Goal: Browse casually: Explore the website without a specific task or goal

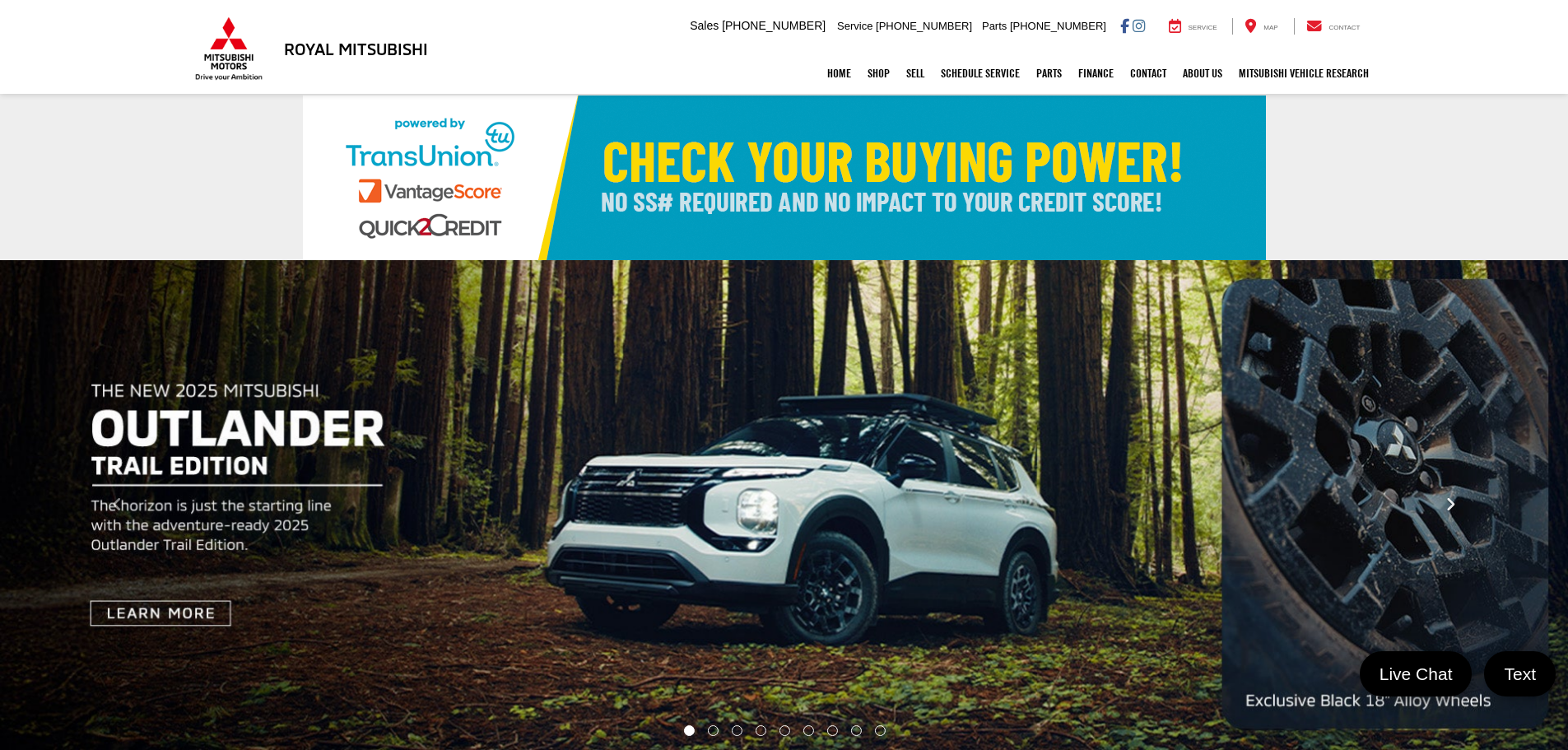
click at [1468, 492] on button "Click to view next picture." at bounding box center [1451, 504] width 236 height 424
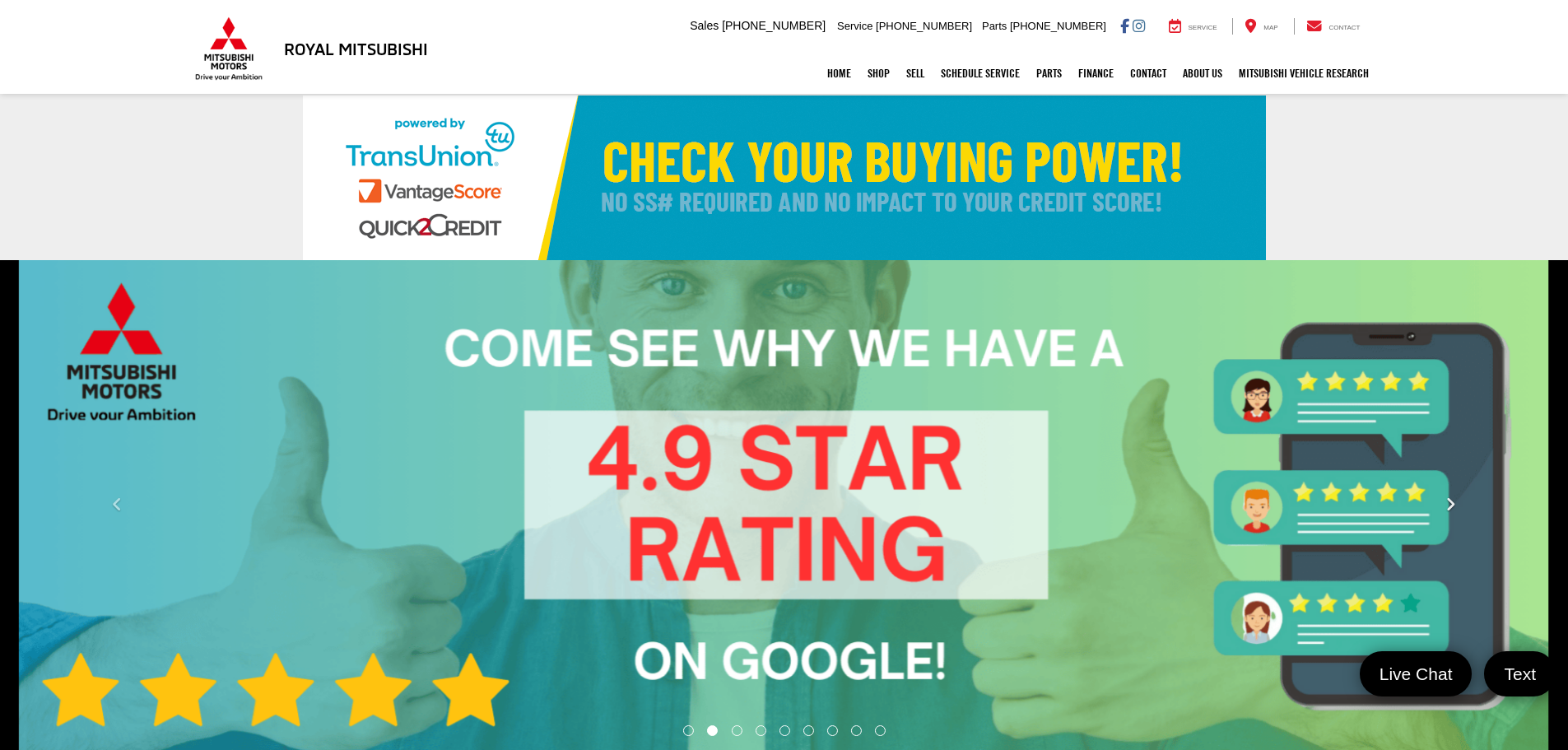
click at [1468, 492] on button "Click to view next picture." at bounding box center [1451, 504] width 236 height 424
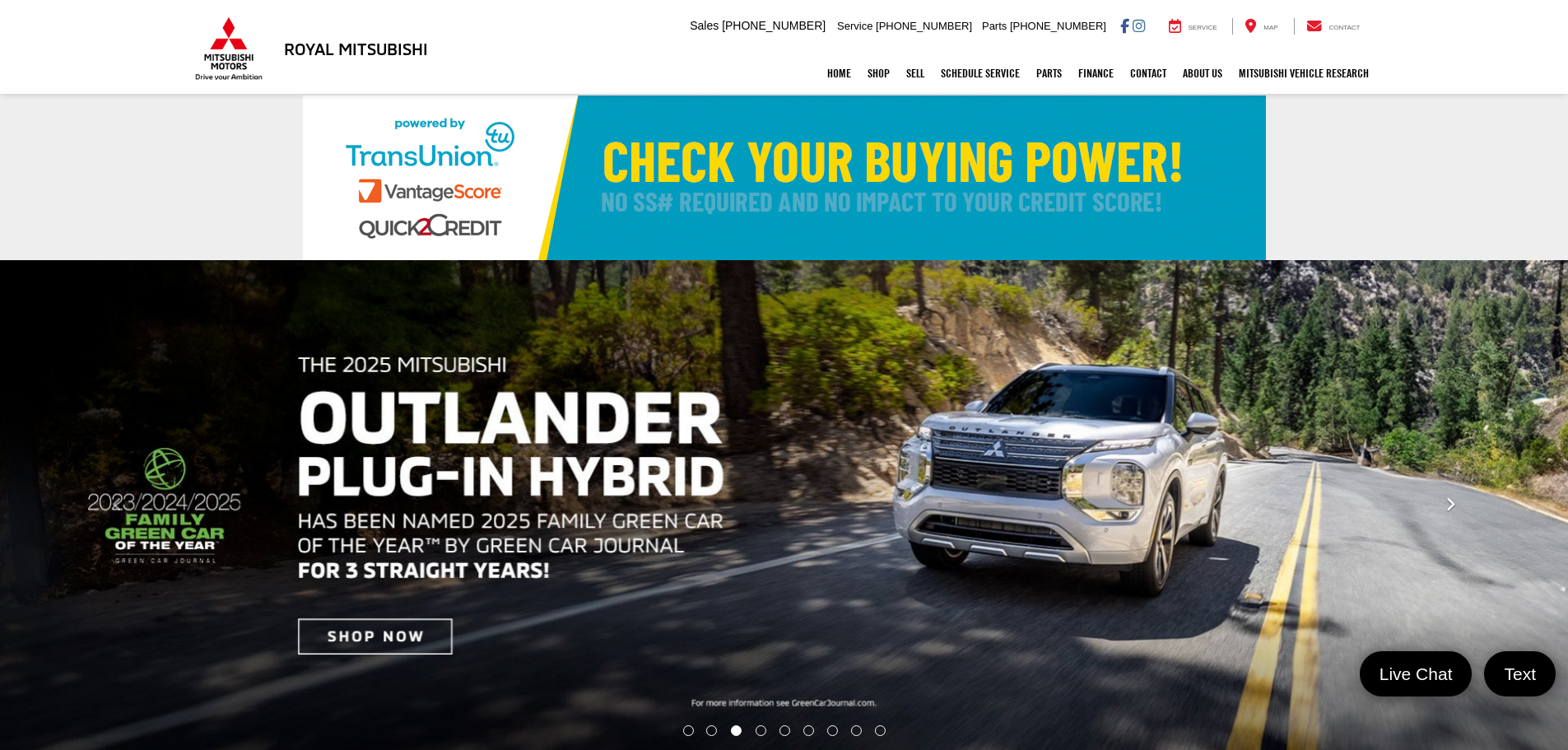
click at [1468, 492] on button "Click to view next picture." at bounding box center [1451, 504] width 236 height 424
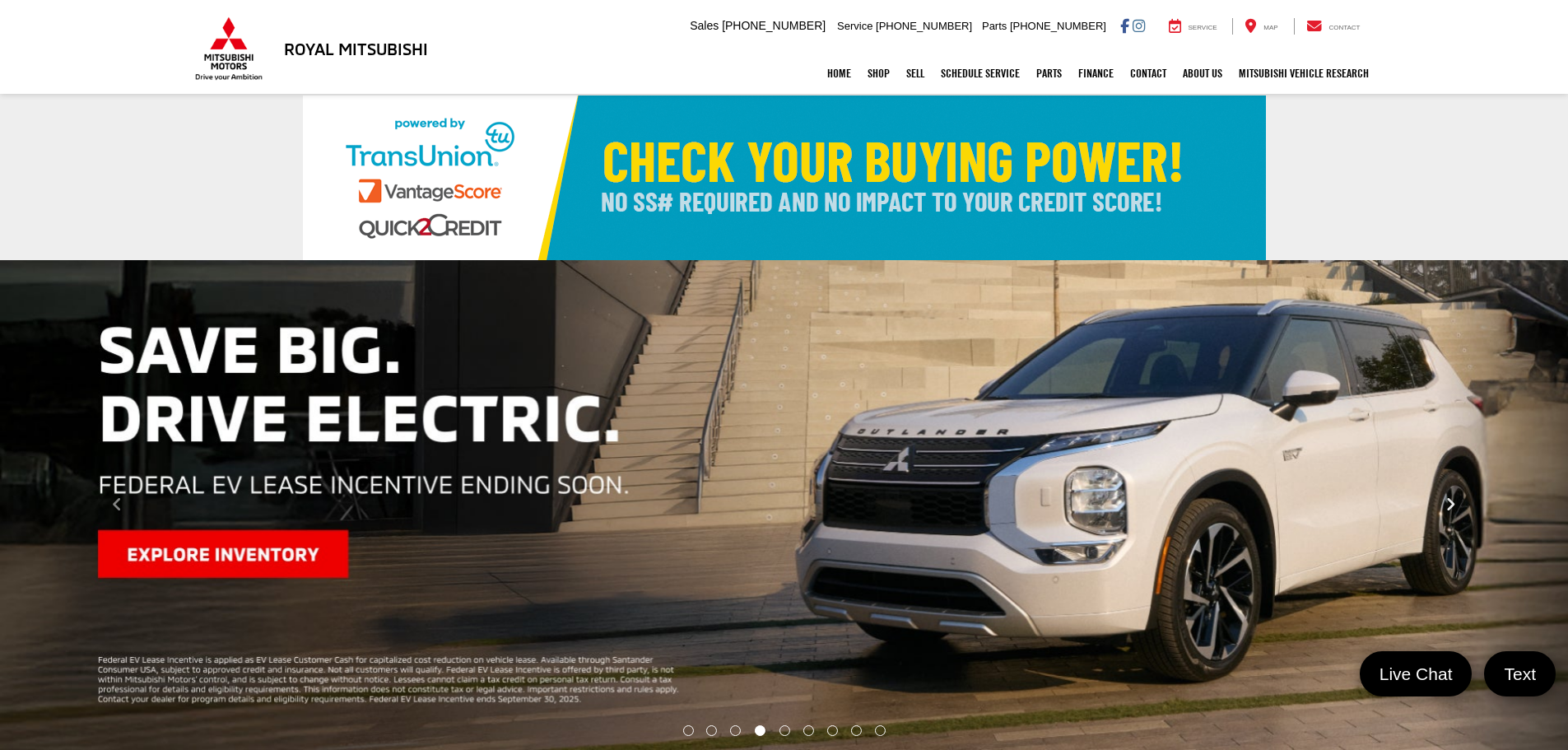
click at [1468, 492] on button "Click to view next picture." at bounding box center [1451, 504] width 236 height 424
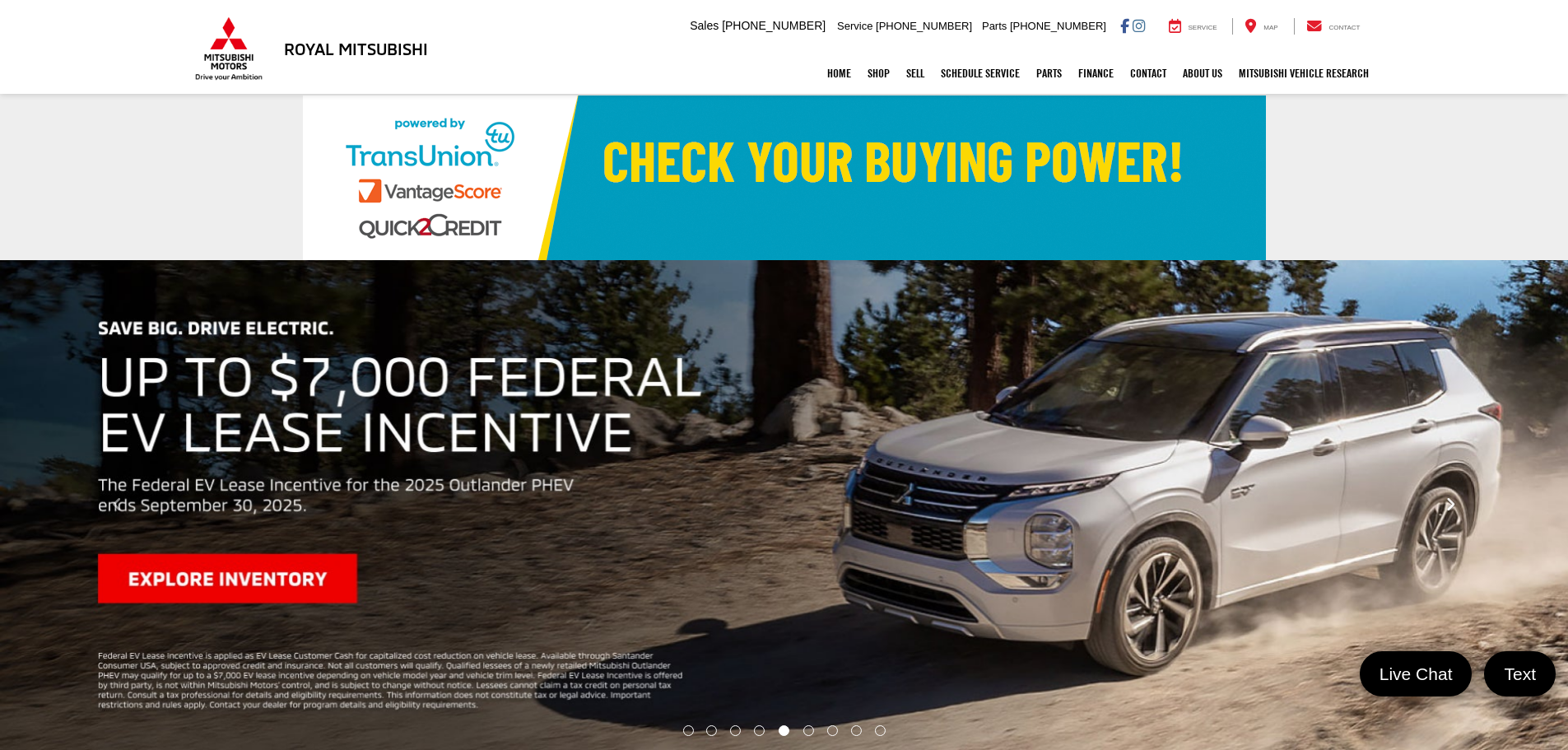
click at [1468, 492] on button "Click to view next picture." at bounding box center [1451, 504] width 236 height 424
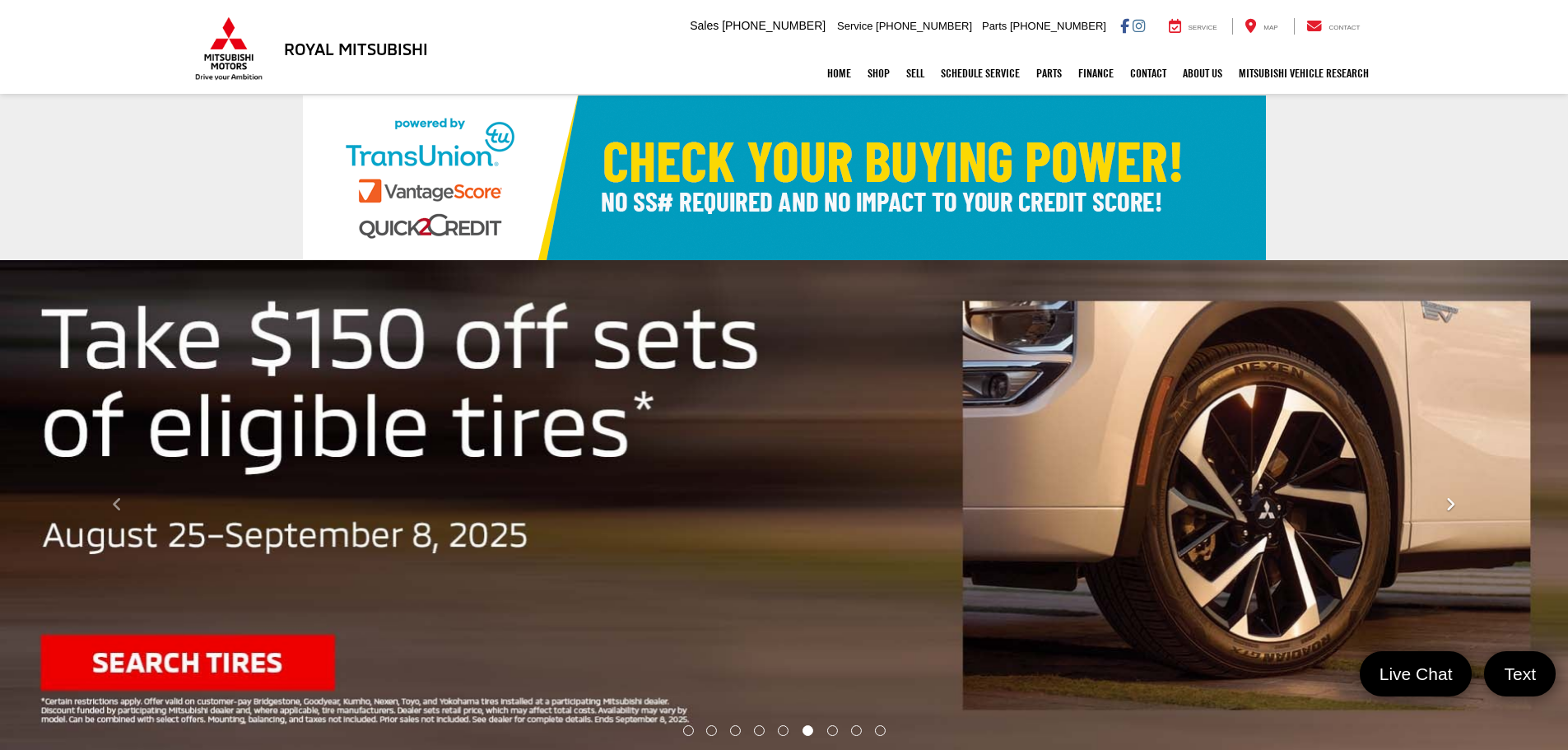
click at [1468, 492] on button "Click to view next picture." at bounding box center [1451, 504] width 236 height 424
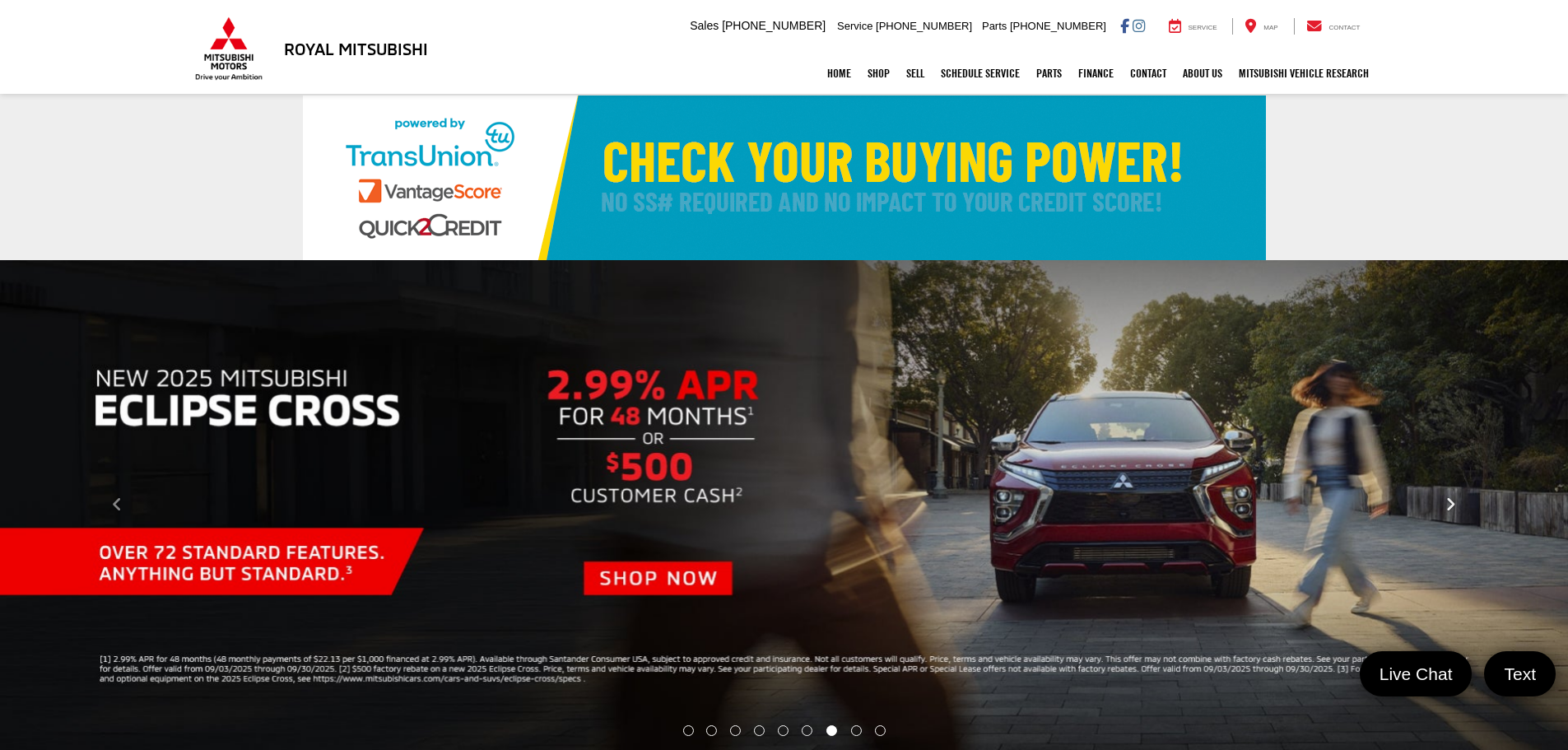
click at [1468, 492] on button "Click to view next picture." at bounding box center [1451, 504] width 236 height 424
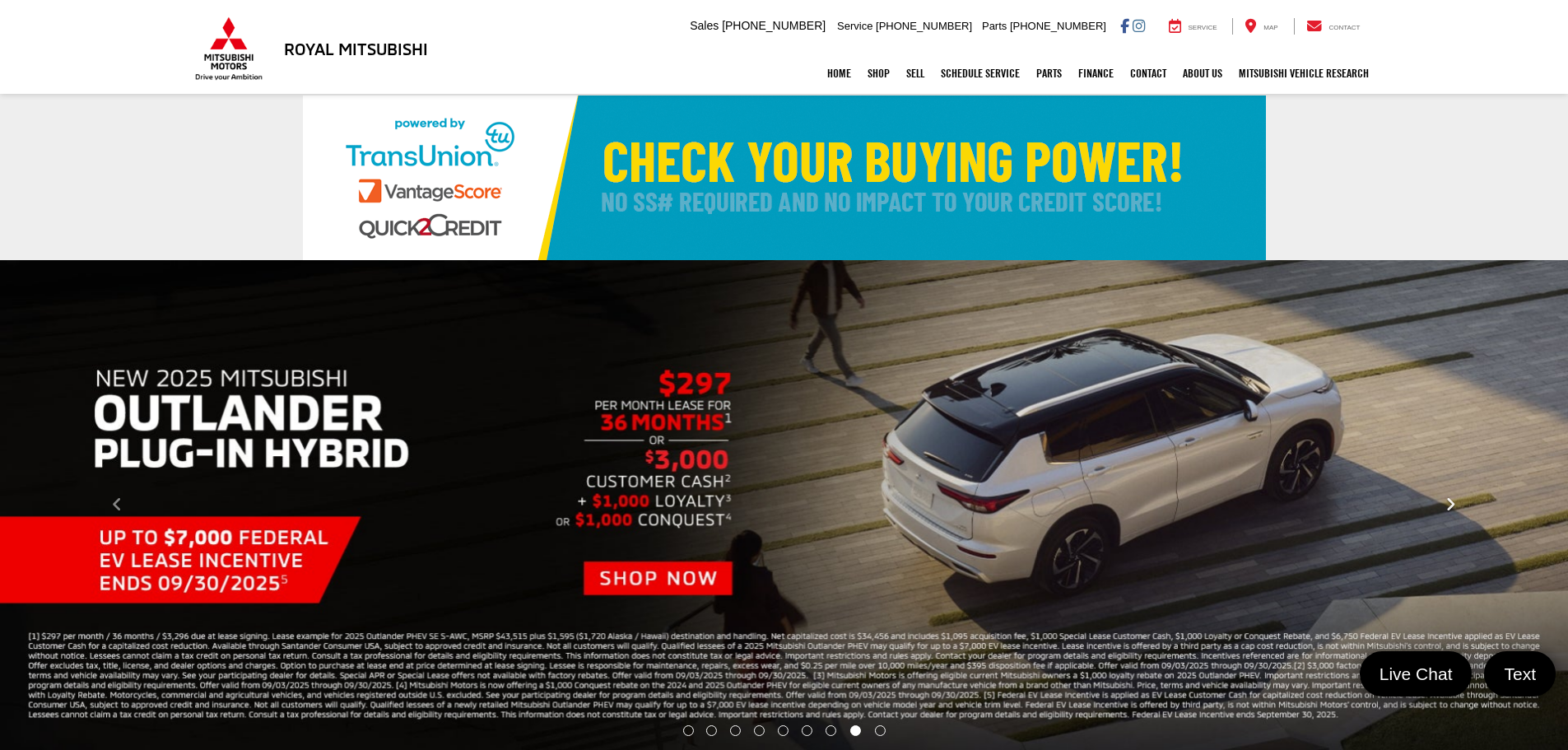
click at [1468, 492] on button "Click to view next picture." at bounding box center [1451, 504] width 236 height 424
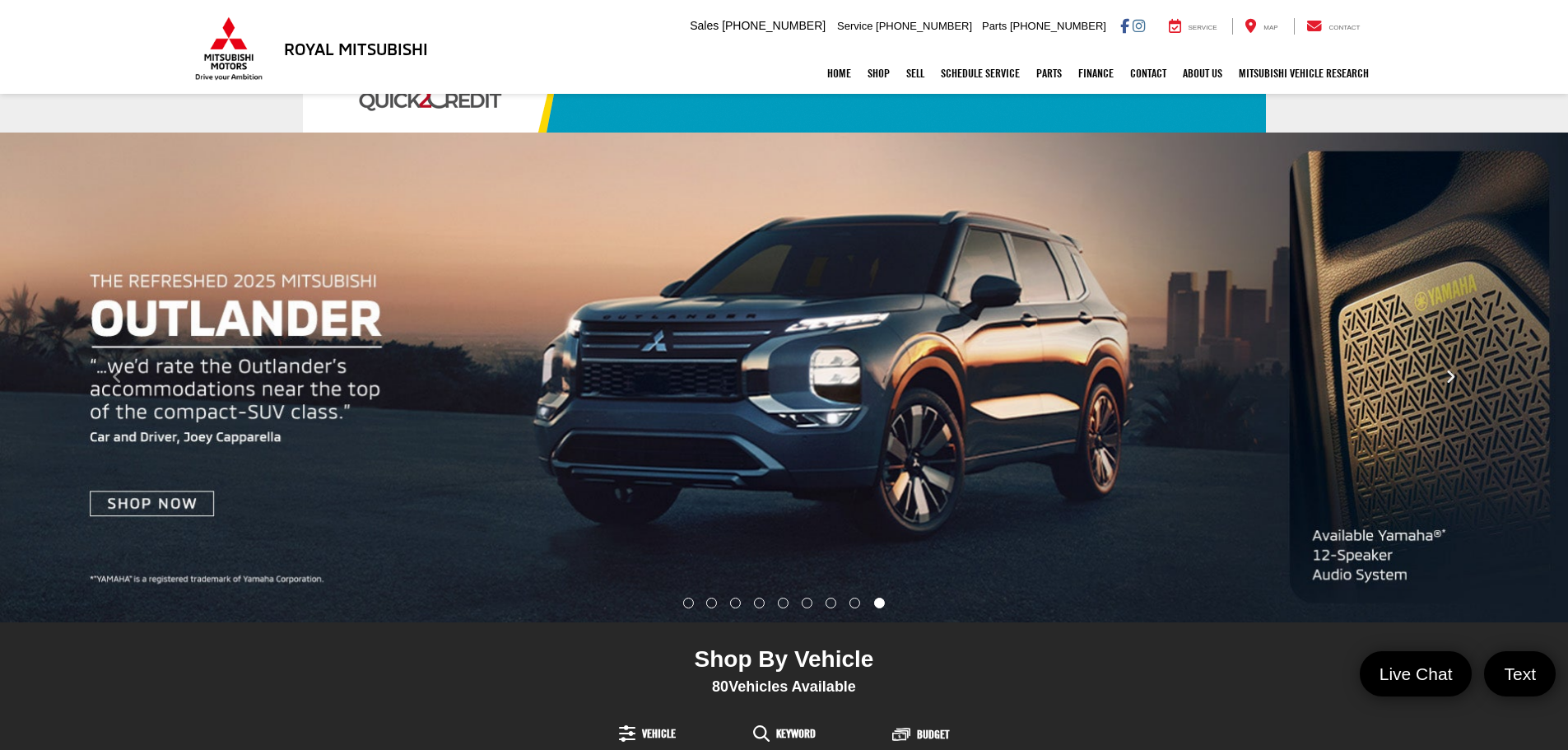
scroll to position [165, 0]
